Goal: Task Accomplishment & Management: Manage account settings

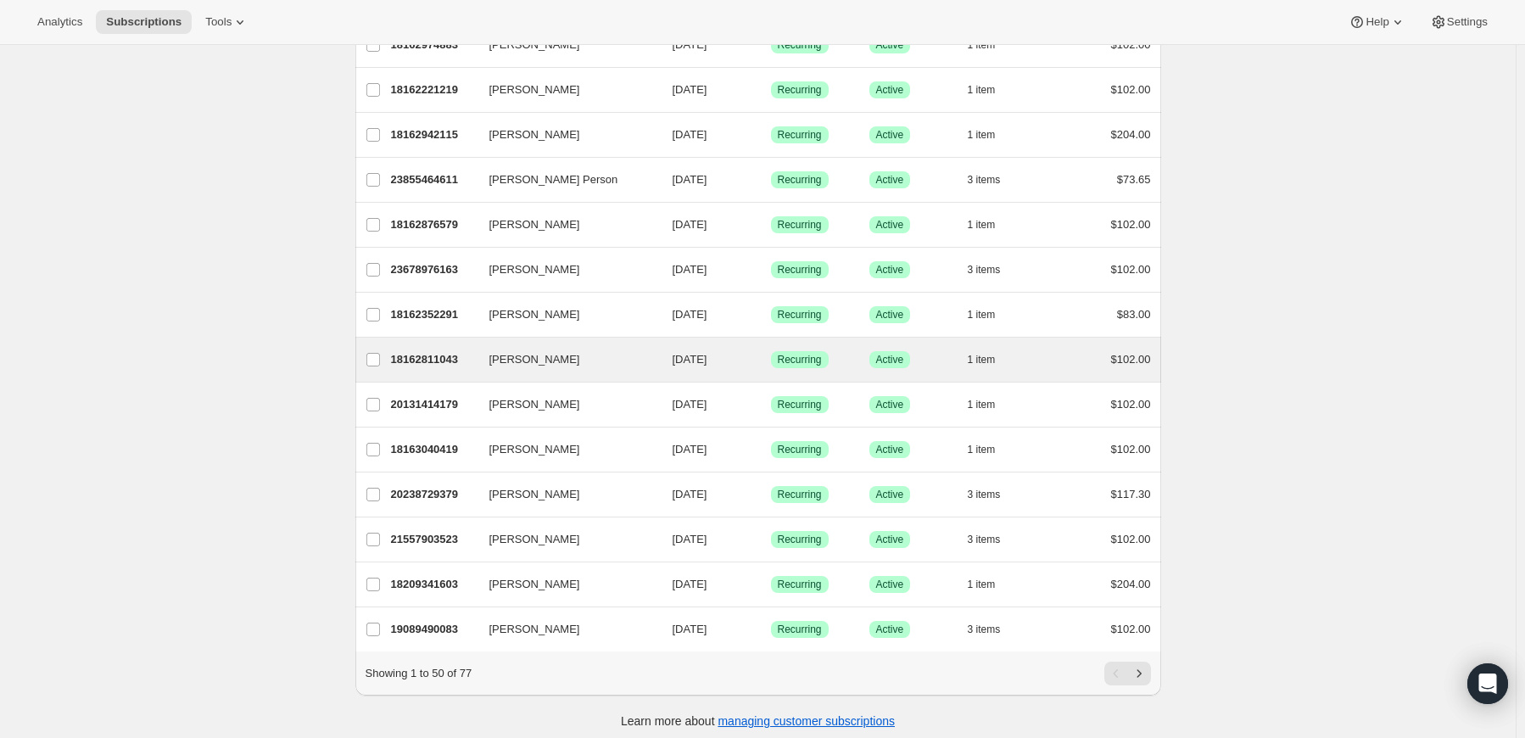
scroll to position [1794, 0]
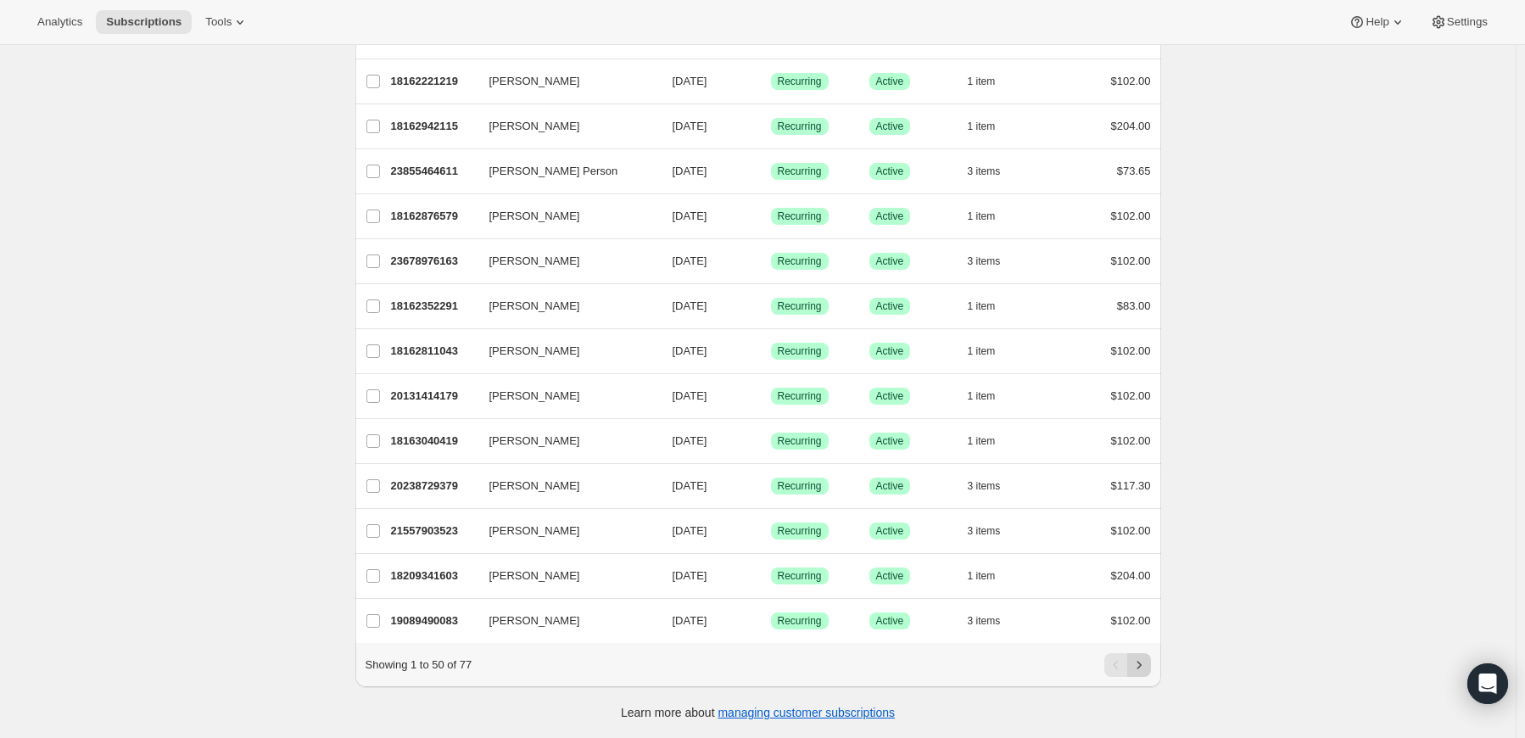
click at [1146, 665] on icon "Next" at bounding box center [1139, 665] width 17 height 17
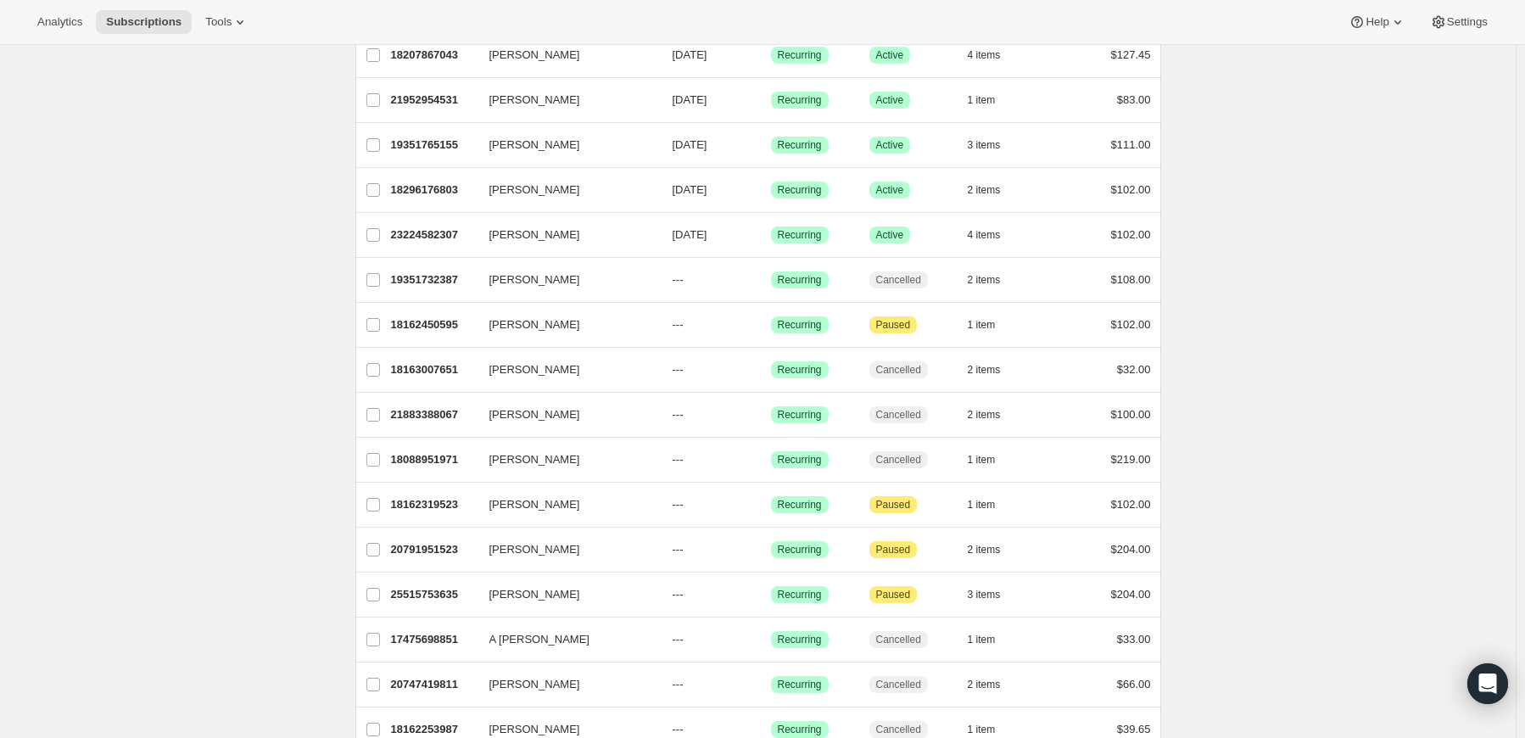
scroll to position [339, 0]
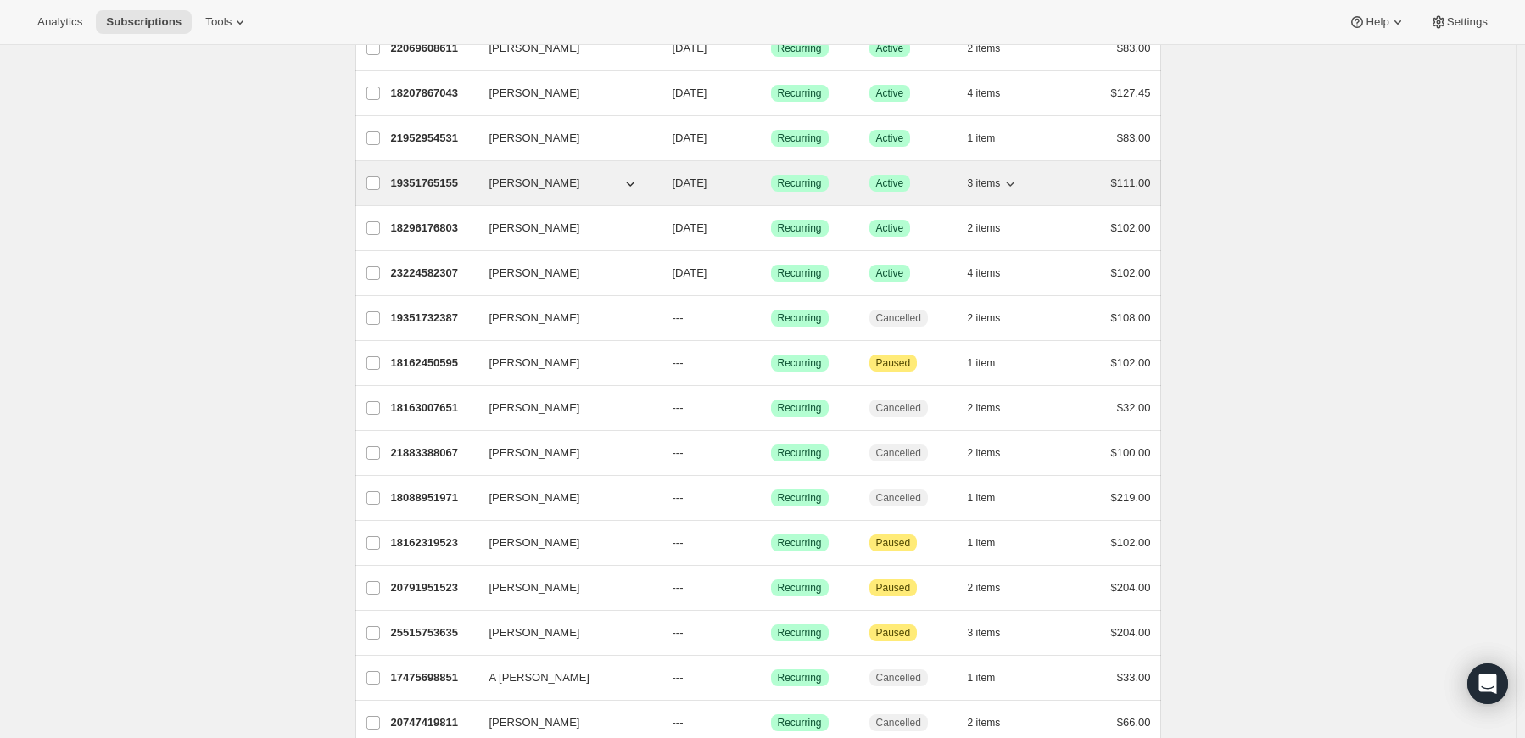
click at [523, 178] on span "[PERSON_NAME]" at bounding box center [535, 183] width 91 height 17
click at [543, 177] on span "[PERSON_NAME]" at bounding box center [535, 183] width 91 height 17
click at [453, 172] on div "19351765155 Kelly Nelson 12/03/2025 Success Recurring Success Active 3 items $1…" at bounding box center [771, 183] width 760 height 24
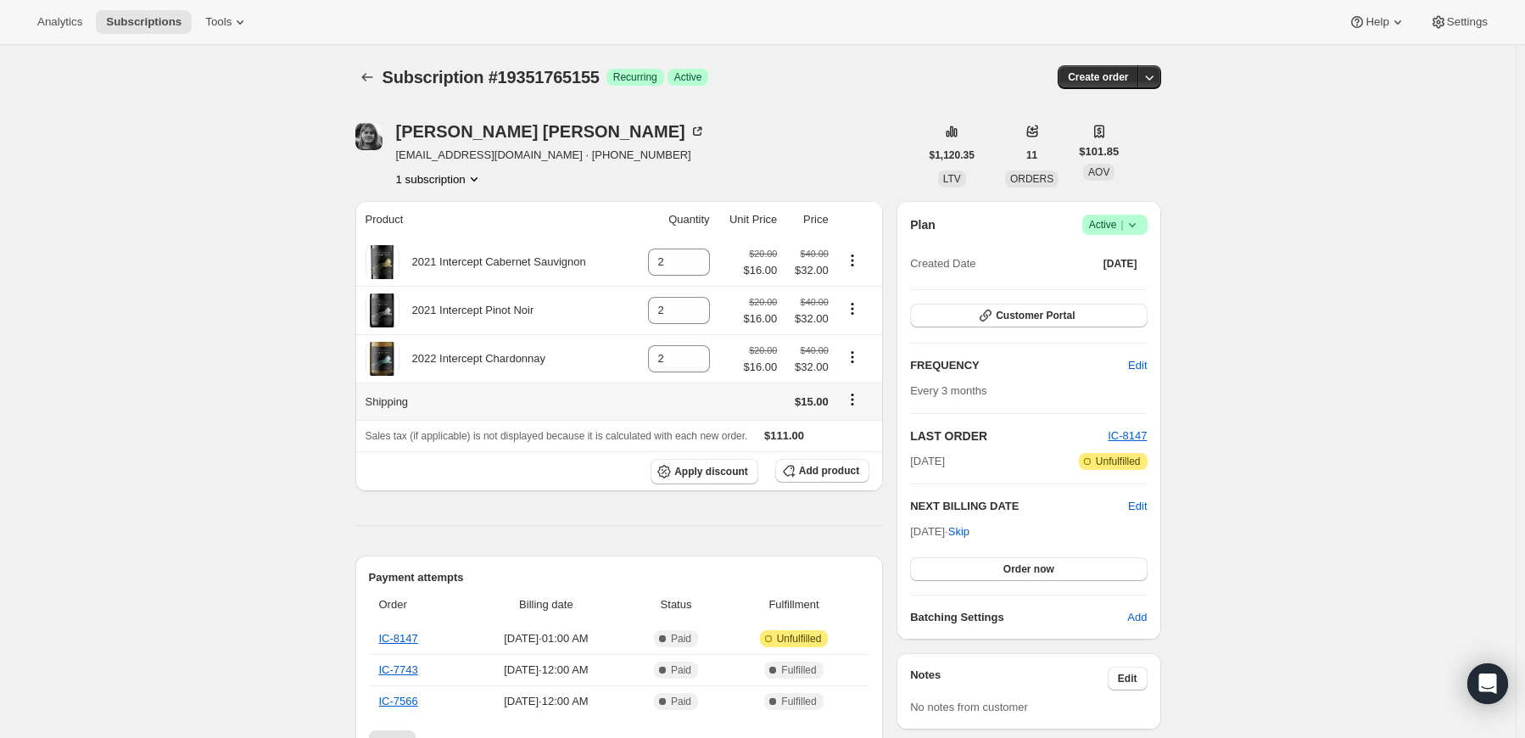
click at [860, 400] on icon "Shipping actions" at bounding box center [852, 399] width 17 height 17
click at [849, 428] on span "Edit shipping rate" at bounding box center [855, 433] width 85 height 13
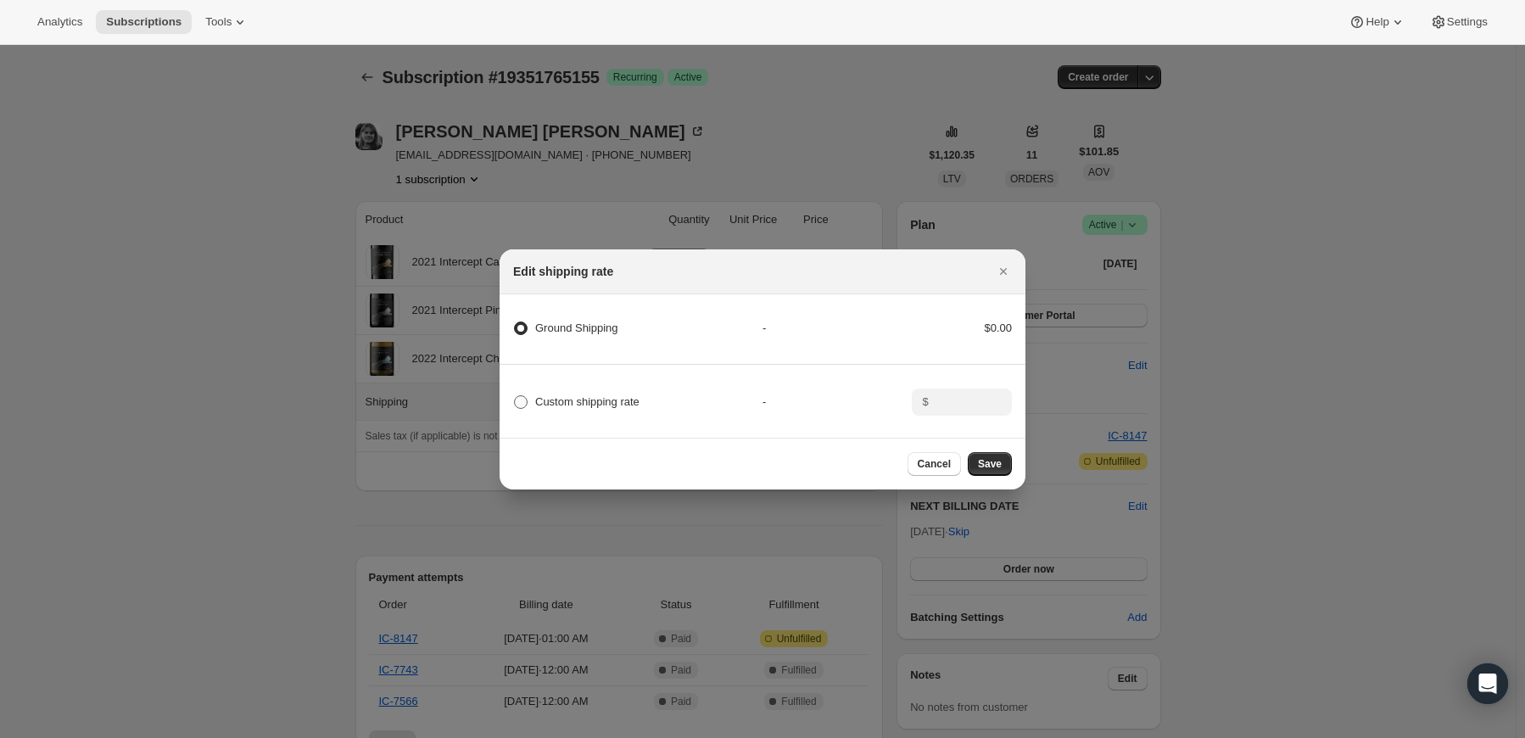
click at [630, 395] on span "Custom shipping rate" at bounding box center [587, 401] width 104 height 13
click at [515, 395] on input "Custom shipping rate" at bounding box center [514, 395] width 1 height 1
radio input "true"
radio Shipping "false"
click at [991, 389] on icon ":rbc:" at bounding box center [999, 397] width 17 height 17
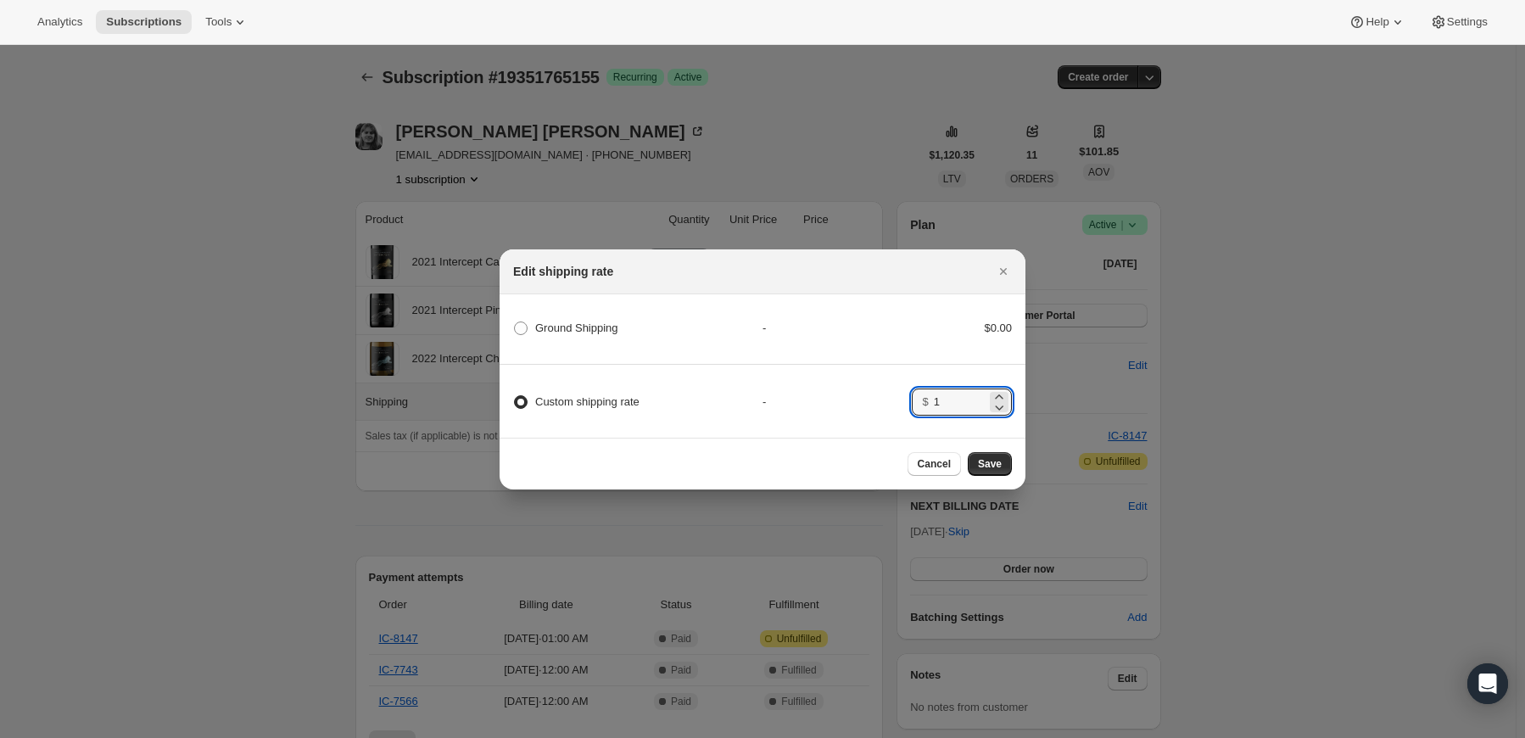
drag, startPoint x: 952, startPoint y: 396, endPoint x: 860, endPoint y: 402, distance: 91.8
click at [860, 402] on div "Custom shipping rate - $ 1" at bounding box center [762, 394] width 531 height 59
type input "0"
click at [988, 467] on span "Save" at bounding box center [990, 464] width 24 height 14
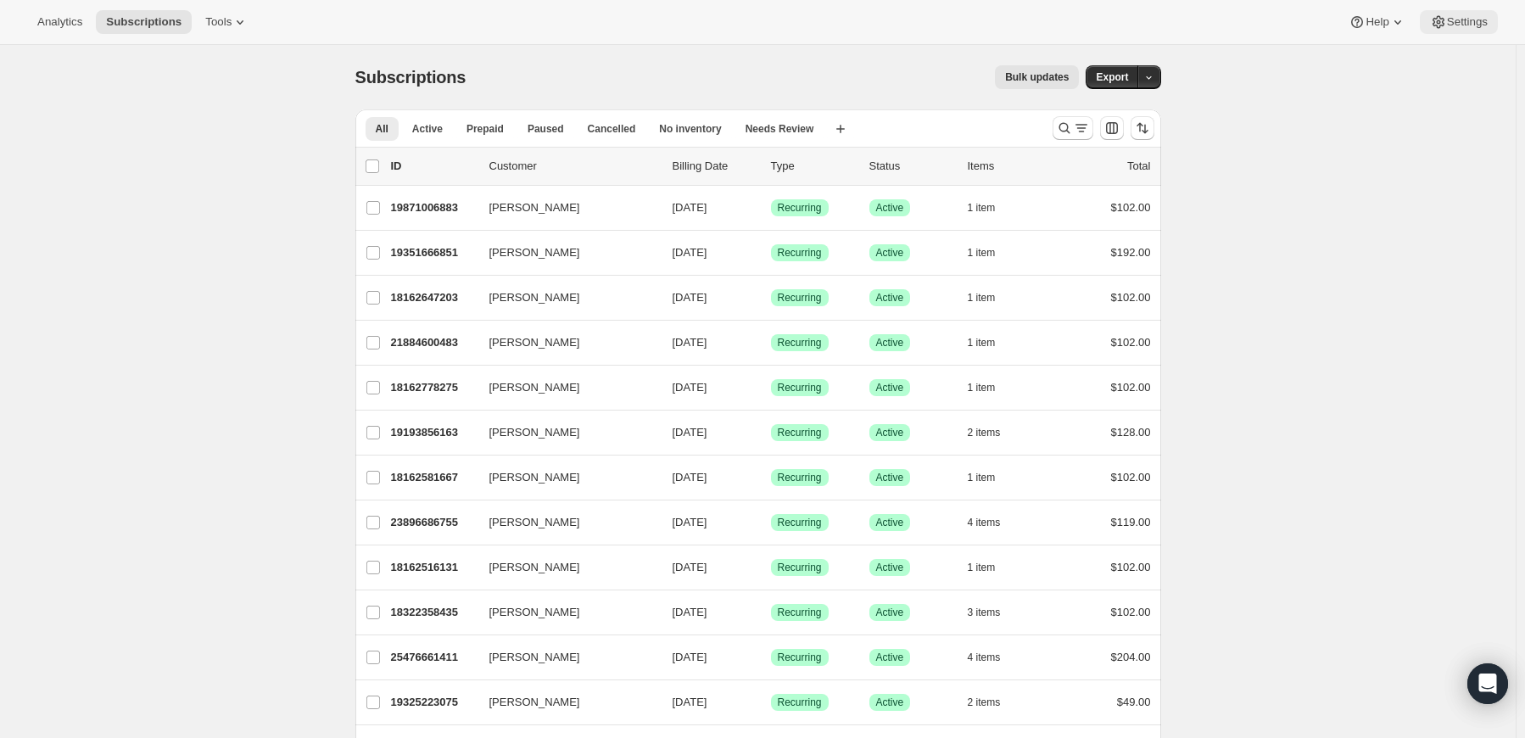
click at [1447, 25] on span "Settings" at bounding box center [1467, 22] width 41 height 14
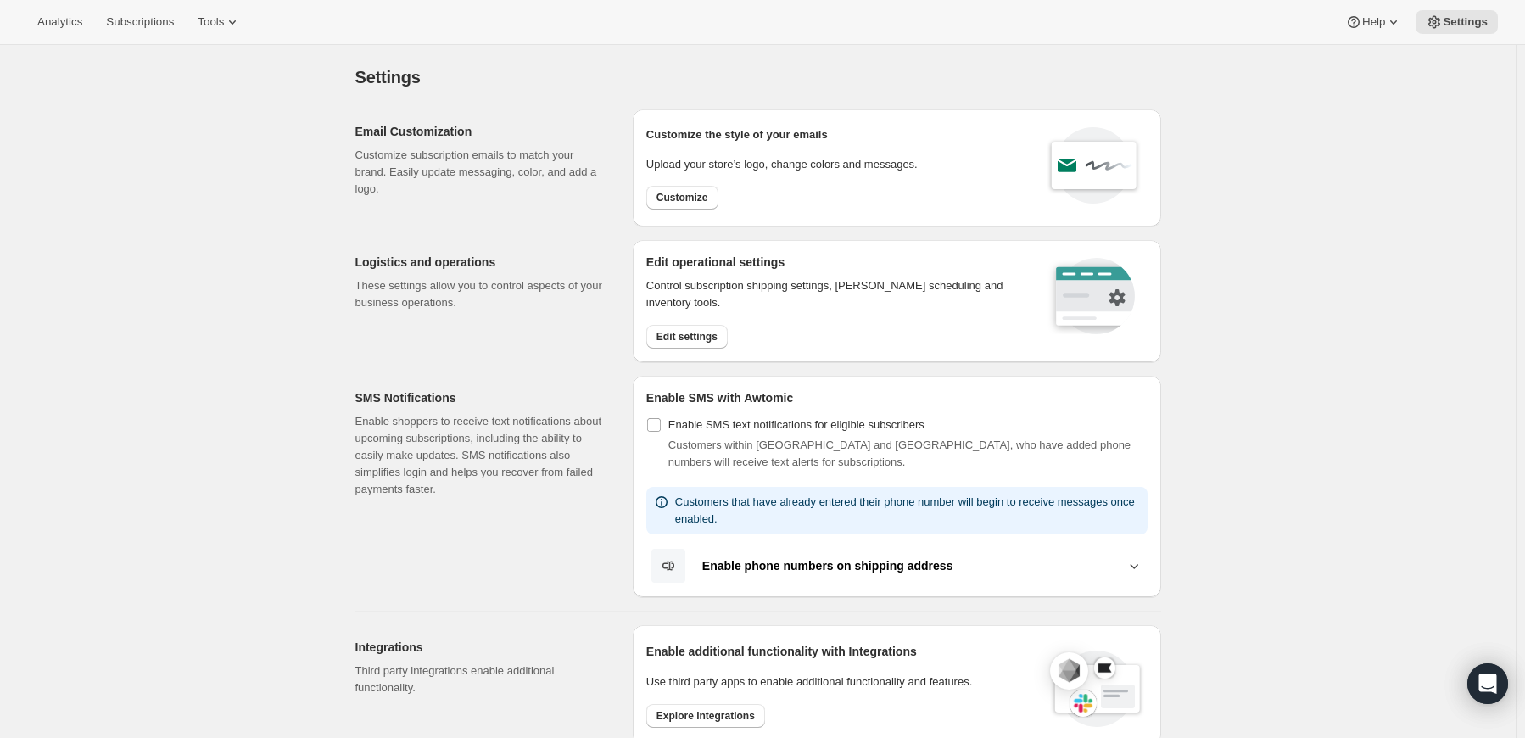
click at [265, 3] on div "Analytics Subscriptions Tools Help Settings" at bounding box center [762, 22] width 1525 height 45
click at [257, 8] on div "Analytics Subscriptions Tools Help Settings" at bounding box center [762, 22] width 1525 height 45
drag, startPoint x: 257, startPoint y: 9, endPoint x: 241, endPoint y: 23, distance: 21.1
click at [244, 20] on div "Analytics Subscriptions Tools Help Settings" at bounding box center [762, 22] width 1525 height 45
click at [241, 23] on icon at bounding box center [232, 22] width 17 height 17
